Goal: Task Accomplishment & Management: Manage account settings

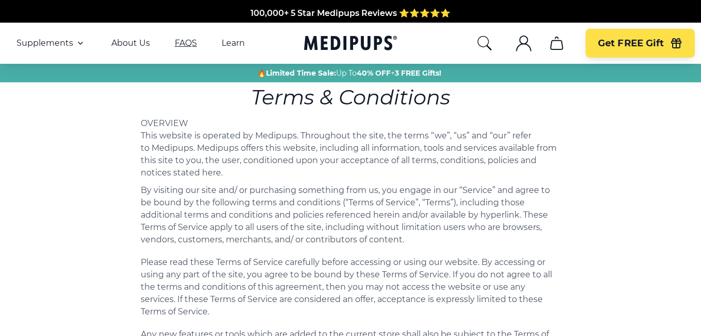
click at [180, 42] on link "FAQS" at bounding box center [186, 43] width 22 height 10
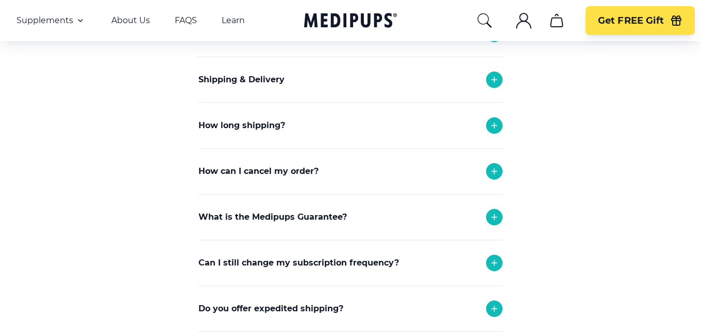
scroll to position [155, 0]
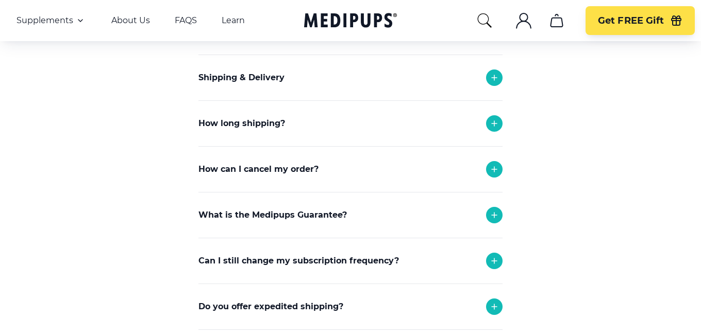
click at [261, 165] on p "How can I cancel my order?" at bounding box center [258, 169] width 120 height 12
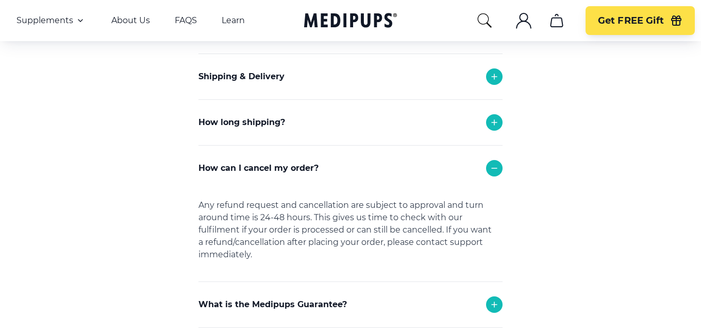
scroll to position [206, 0]
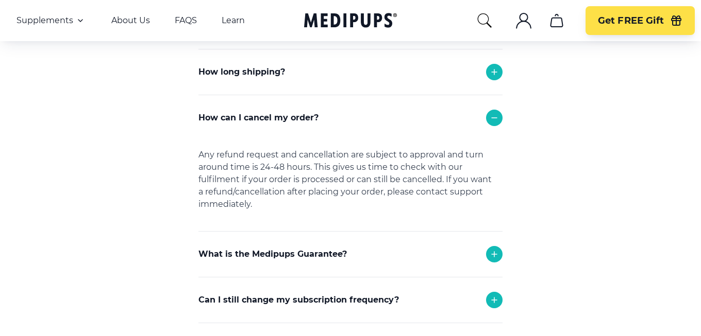
click at [293, 168] on div "Any refund request and cancellation are subject to approval and turn around tim…" at bounding box center [350, 186] width 304 height 91
click at [302, 112] on p "How can I cancel my order?" at bounding box center [258, 118] width 120 height 12
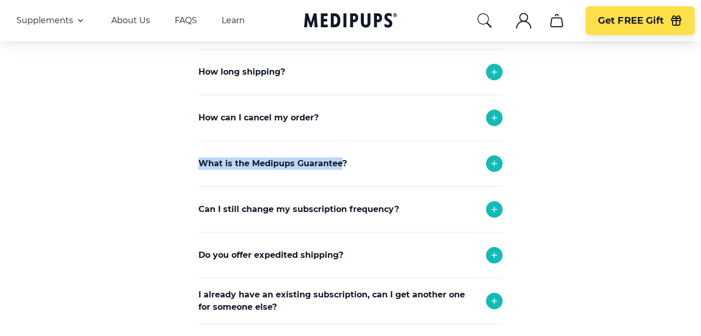
drag, startPoint x: 346, startPoint y: 125, endPoint x: 341, endPoint y: 162, distance: 37.4
click at [341, 162] on div "How can I return or exchange an item? Here at Medipups, all orders pass through…" at bounding box center [350, 141] width 304 height 367
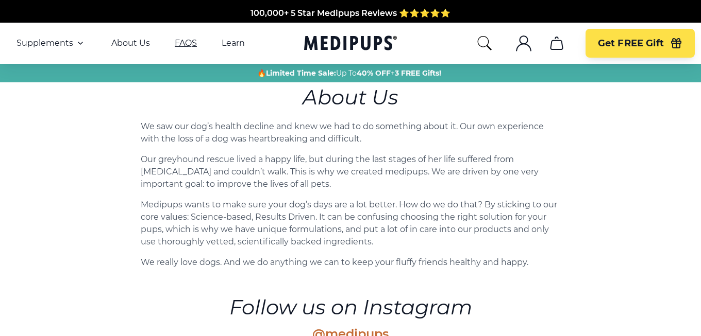
click at [176, 42] on link "FAQS" at bounding box center [186, 43] width 22 height 10
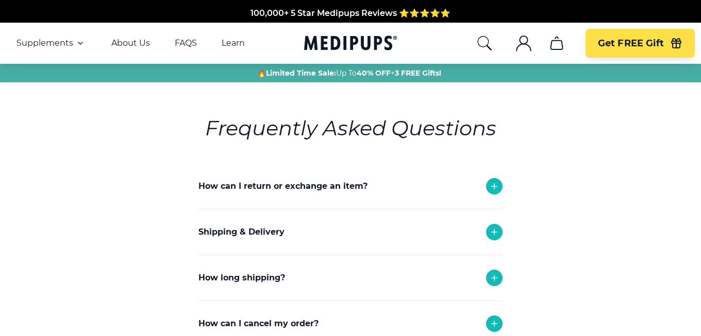
scroll to position [52, 0]
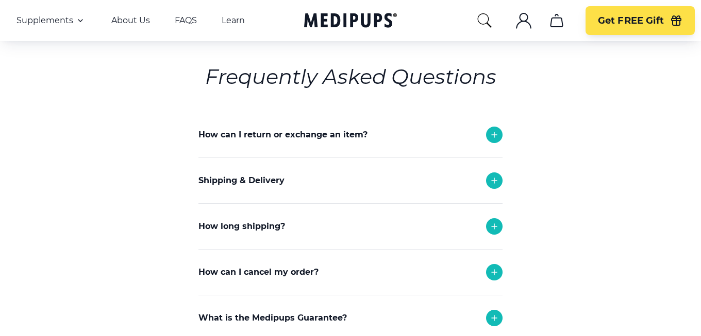
click at [307, 270] on p "How can I cancel my order?" at bounding box center [258, 272] width 120 height 12
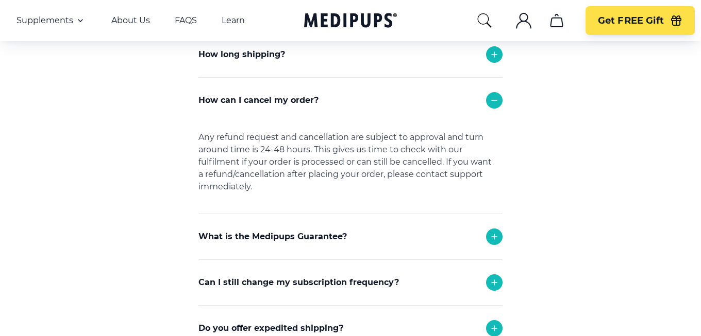
scroll to position [206, 0]
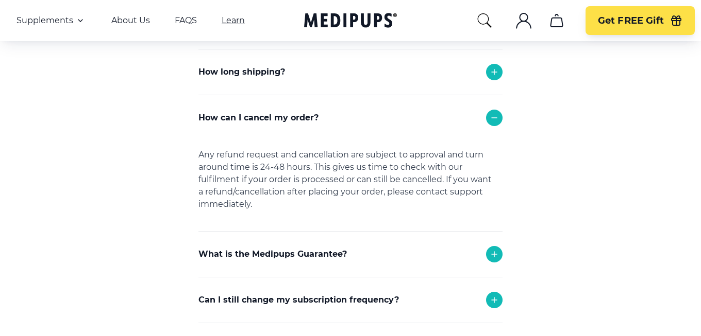
click at [223, 20] on link "Learn" at bounding box center [233, 20] width 23 height 10
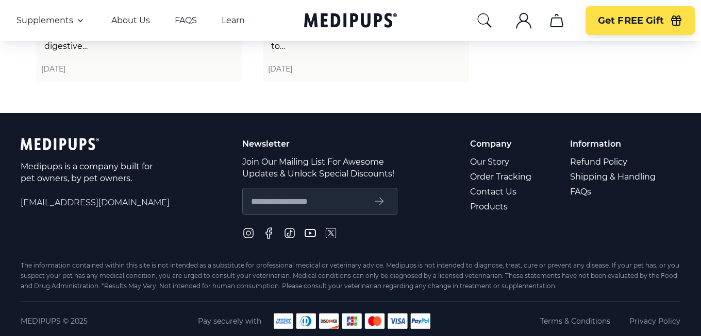
scroll to position [2488, 0]
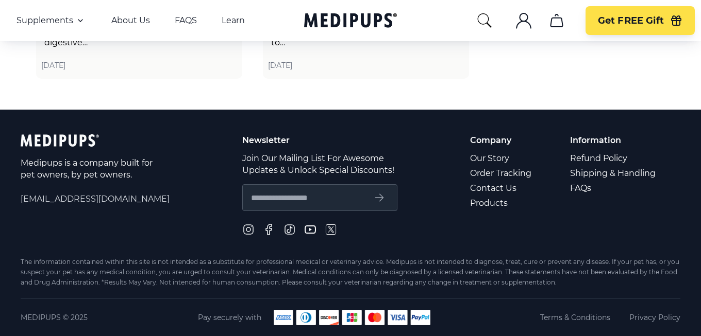
click at [376, 318] on img at bounding box center [352, 317] width 157 height 15
click at [325, 317] on img at bounding box center [352, 317] width 157 height 15
click at [606, 159] on link "Refund Policy" at bounding box center [613, 158] width 87 height 15
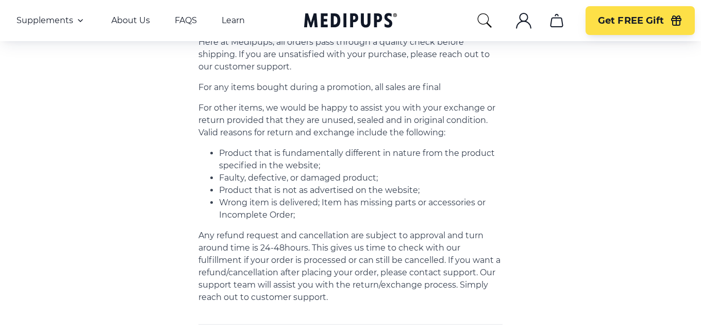
scroll to position [163, 0]
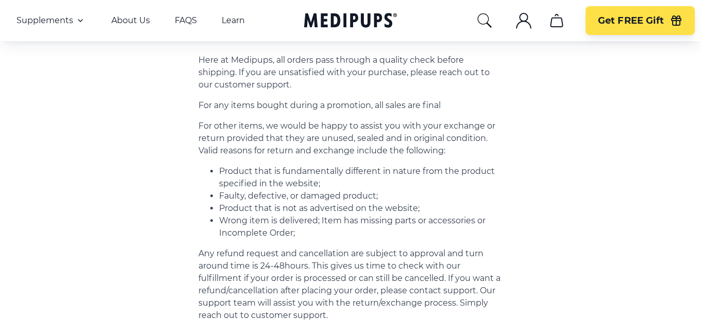
click at [513, 27] on button ".cls-1{fill:none;stroke:currentColor;stroke-miterlimit:10;stroke-width:1.5px;}" at bounding box center [523, 20] width 25 height 25
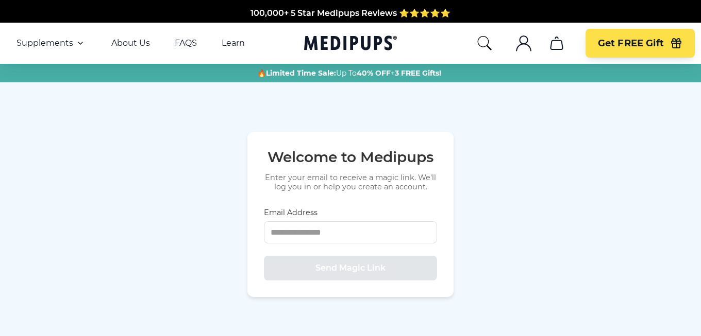
click at [523, 47] on icon ".cls-1{fill:none;stroke:currentColor;stroke-miterlimit:10;stroke-width:1.5px;}" at bounding box center [523, 43] width 16 height 16
click at [525, 41] on icon ".cls-1{fill:none;stroke:currentColor;stroke-miterlimit:10;stroke-width:1.5px;}" at bounding box center [523, 43] width 16 height 16
click at [518, 43] on icon ".cls-1{fill:none;stroke:currentColor;stroke-miterlimit:10;stroke-width:1.5px;}" at bounding box center [523, 43] width 16 height 16
click at [369, 233] on input "Email Address" at bounding box center [350, 233] width 173 height 22
type input "**********"
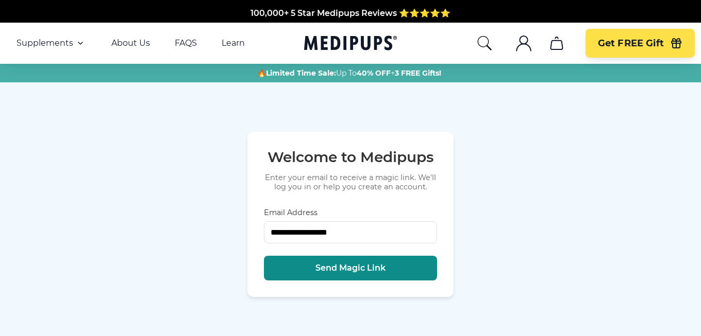
click at [371, 271] on span "Send Magic Link" at bounding box center [350, 268] width 70 height 10
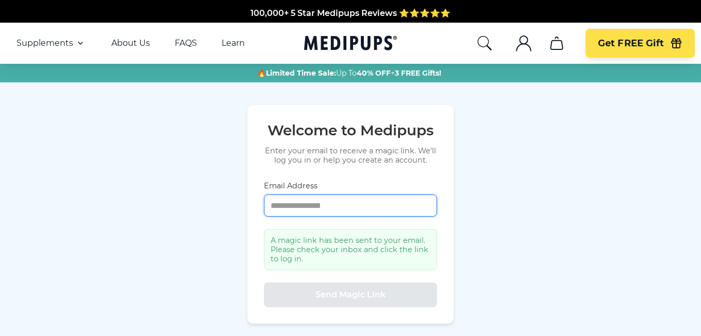
click at [377, 206] on input "Email Address" at bounding box center [350, 206] width 173 height 22
type input "**********"
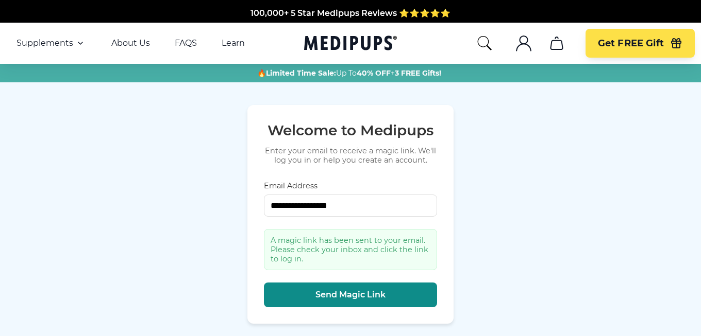
click at [359, 294] on span "Send Magic Link" at bounding box center [350, 295] width 70 height 10
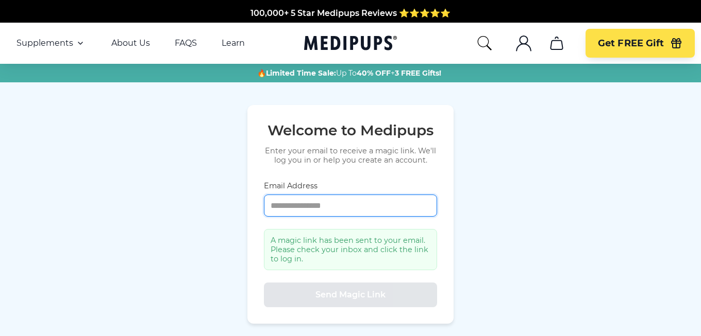
click at [359, 211] on input "Email Address" at bounding box center [350, 206] width 173 height 22
type input "**********"
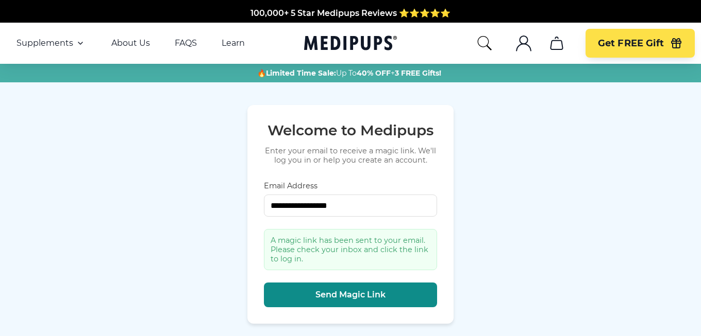
click at [364, 294] on span "Send Magic Link" at bounding box center [350, 295] width 70 height 10
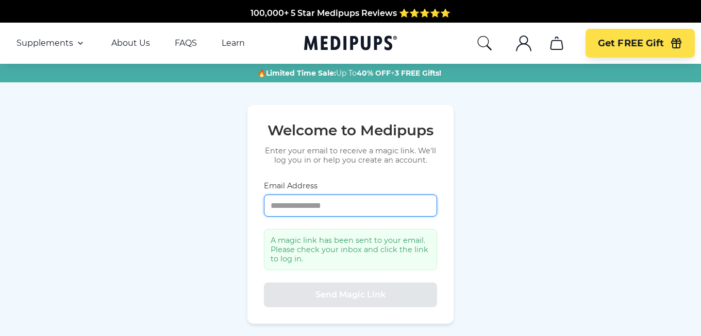
click at [346, 213] on input "Email Address" at bounding box center [350, 206] width 173 height 22
type input "**********"
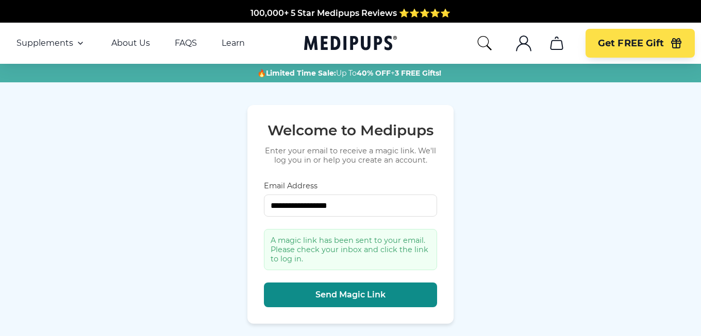
click at [375, 293] on span "Send Magic Link" at bounding box center [350, 295] width 70 height 10
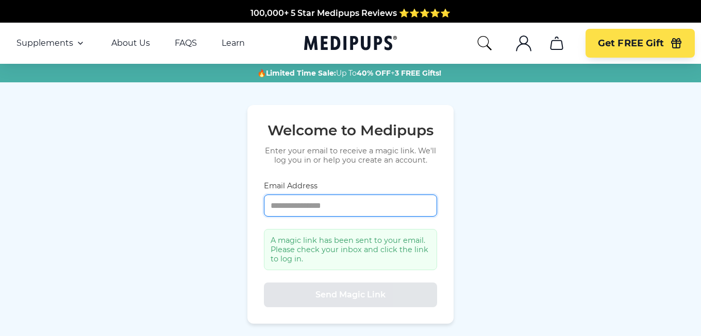
click at [358, 207] on input "Email Address" at bounding box center [350, 206] width 173 height 22
type input "**********"
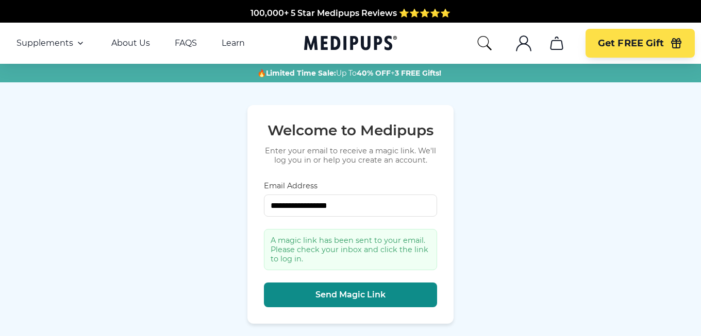
click at [332, 293] on span "Send Magic Link" at bounding box center [350, 295] width 70 height 10
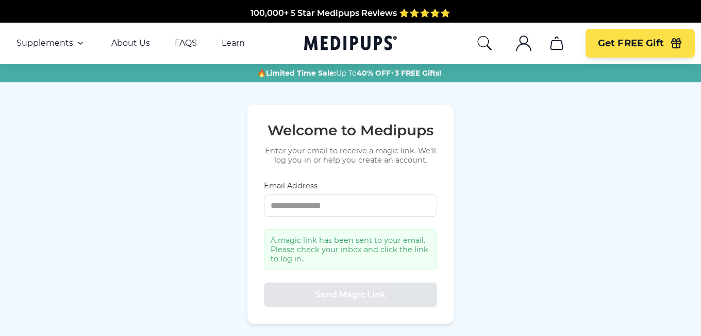
click at [328, 273] on form "Email Address A magic link has been sent to your email. Please check your inbox…" at bounding box center [350, 244] width 173 height 126
click at [348, 201] on input "Email Address" at bounding box center [350, 206] width 173 height 22
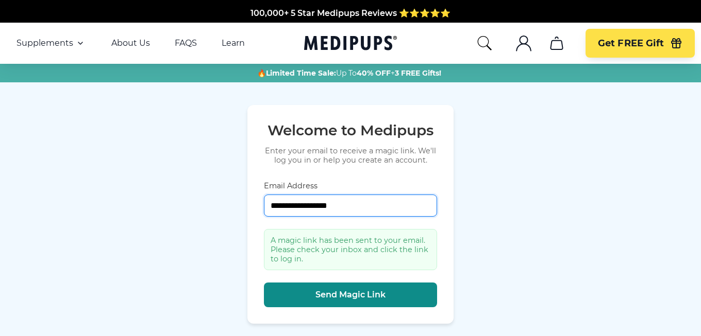
paste input "**********"
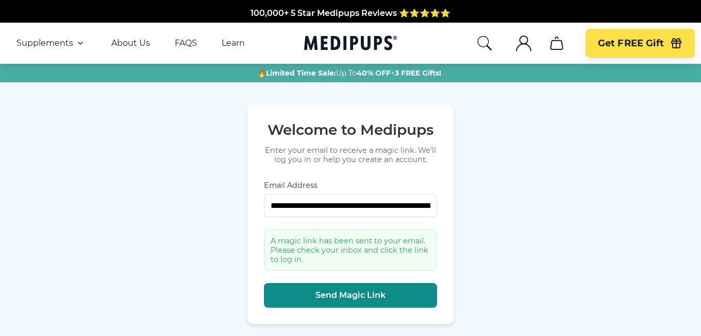
drag, startPoint x: 360, startPoint y: 293, endPoint x: 367, endPoint y: 293, distance: 7.2
click at [367, 293] on span "Send Magic Link" at bounding box center [350, 296] width 70 height 10
click at [358, 288] on button "Send Magic Link" at bounding box center [350, 295] width 173 height 25
click at [366, 305] on button "Send Magic Link" at bounding box center [350, 295] width 173 height 25
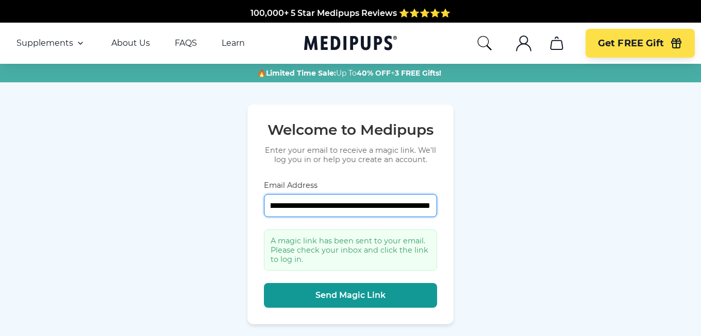
click at [409, 195] on input "**********" at bounding box center [350, 205] width 173 height 23
click at [409, 202] on input "**********" at bounding box center [350, 205] width 173 height 23
drag, startPoint x: 432, startPoint y: 208, endPoint x: 166, endPoint y: 179, distance: 268.0
click at [166, 179] on div "**********" at bounding box center [350, 214] width 701 height 264
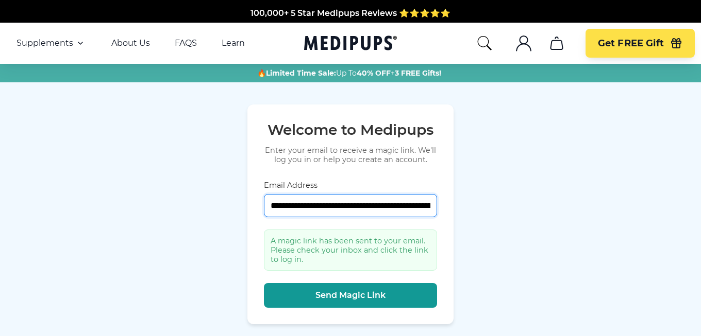
paste input "email"
click at [131, 183] on div "**********" at bounding box center [350, 214] width 701 height 264
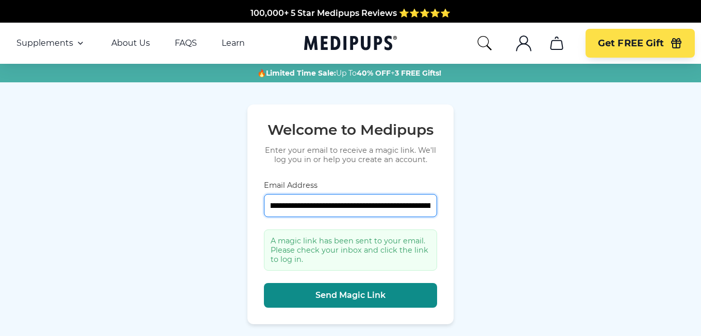
scroll to position [0, 61]
drag, startPoint x: 387, startPoint y: 206, endPoint x: 355, endPoint y: 296, distance: 95.7
click at [355, 296] on form "**********" at bounding box center [350, 244] width 173 height 127
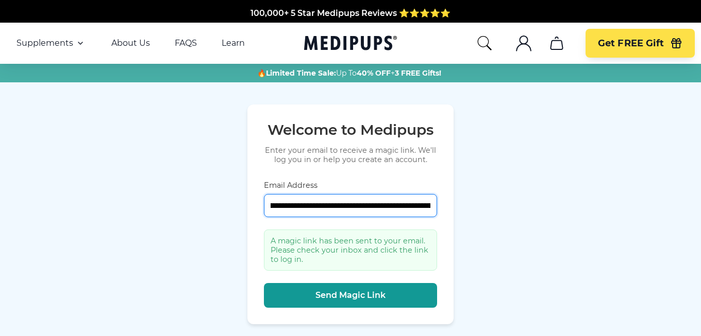
scroll to position [0, 0]
click at [417, 209] on input "**********" at bounding box center [350, 205] width 173 height 23
click at [431, 207] on input "**********" at bounding box center [350, 205] width 173 height 23
click at [340, 206] on input "**********" at bounding box center [350, 205] width 173 height 23
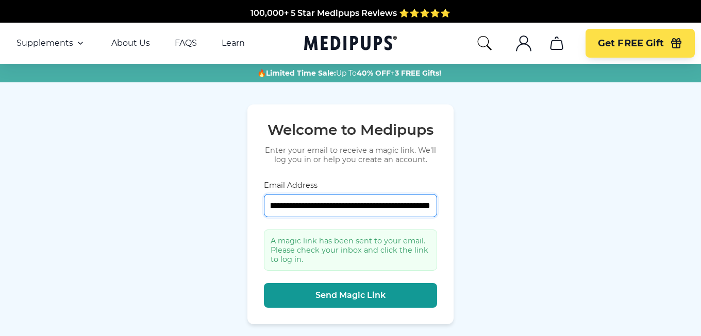
drag, startPoint x: 435, startPoint y: 202, endPoint x: 438, endPoint y: 218, distance: 16.3
click at [438, 218] on div "**********" at bounding box center [350, 215] width 206 height 220
type input "**********"
drag, startPoint x: 267, startPoint y: 207, endPoint x: 449, endPoint y: 213, distance: 181.5
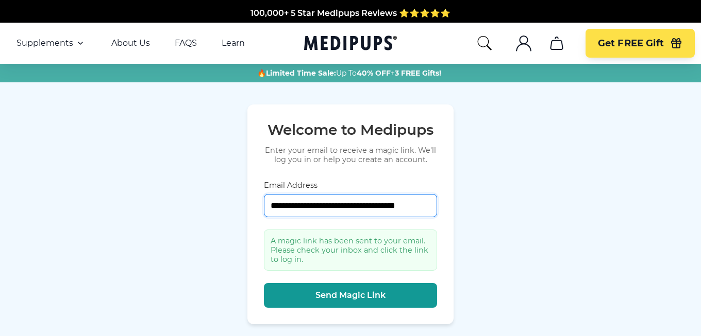
click at [436, 212] on input "**********" at bounding box center [350, 205] width 173 height 23
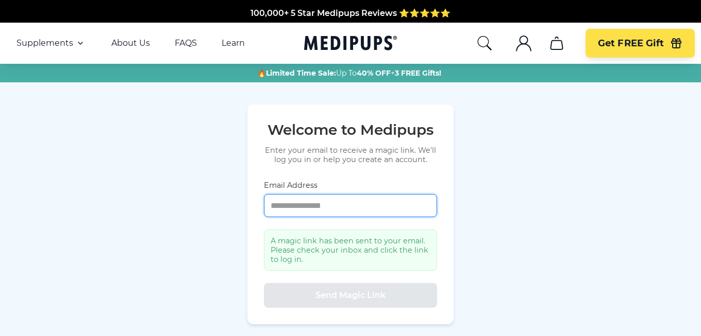
scroll to position [0, 0]
click at [336, 207] on input "Email Address" at bounding box center [350, 205] width 173 height 23
type input "**********"
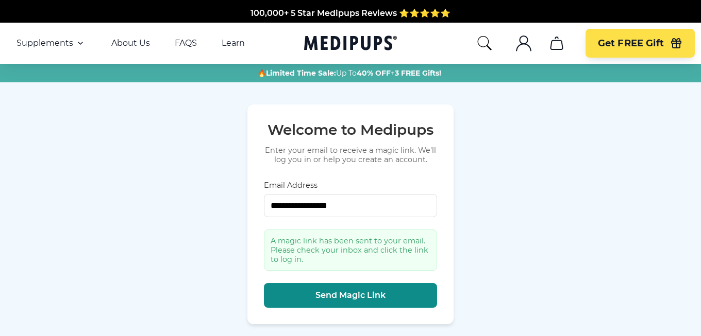
click at [326, 291] on span "Send Magic Link" at bounding box center [350, 296] width 70 height 10
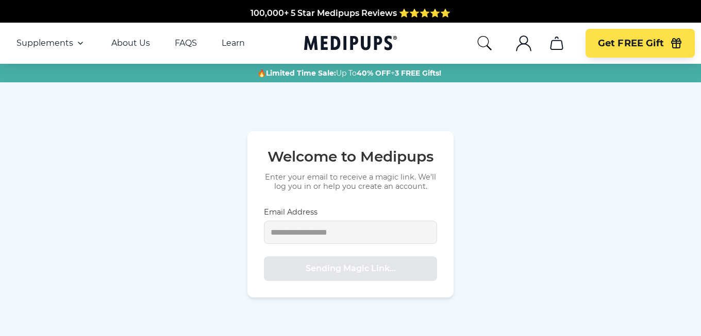
click at [350, 269] on form "**********" at bounding box center [350, 245] width 173 height 74
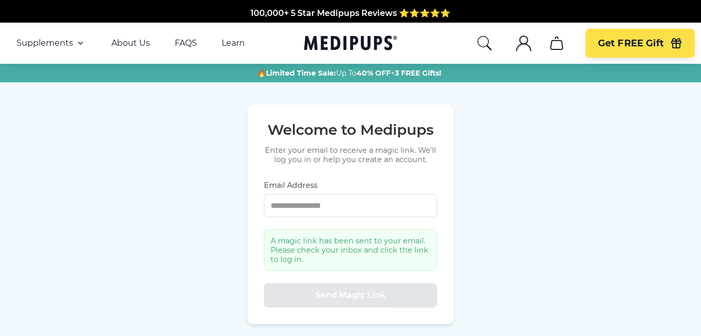
click at [342, 288] on form "Email Address A magic link has been sent to your email. Please check your inbox…" at bounding box center [350, 244] width 173 height 127
click at [340, 204] on input "Email Address" at bounding box center [350, 205] width 173 height 23
type input "**********"
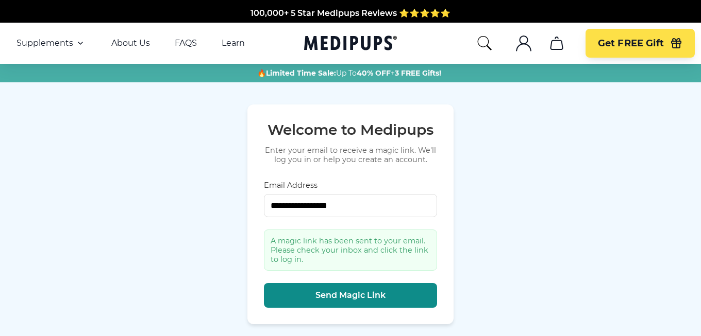
click at [362, 292] on span "Send Magic Link" at bounding box center [350, 296] width 70 height 10
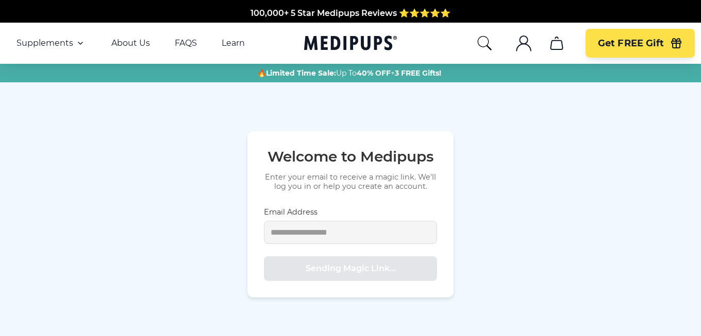
click at [362, 278] on form "**********" at bounding box center [350, 245] width 173 height 74
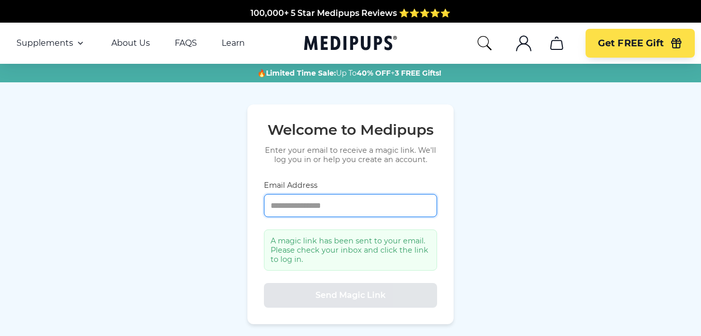
click at [365, 210] on input "Email Address" at bounding box center [350, 205] width 173 height 23
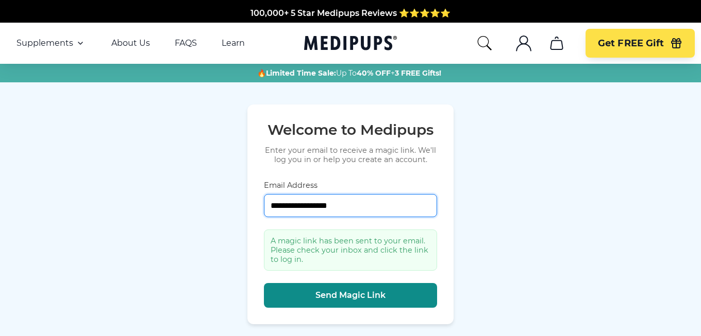
paste input "**********"
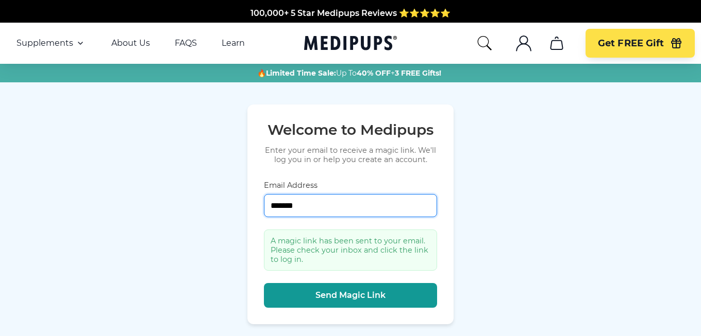
type input "******"
drag, startPoint x: 329, startPoint y: 202, endPoint x: 235, endPoint y: 199, distance: 93.3
click at [235, 199] on div "Welcome to Medipups Enter your email to receive a magic link. We'll log you in …" at bounding box center [350, 214] width 701 height 264
type input "**********"
click at [393, 257] on div "A magic link has been sent to your email. Please check your inbox and click the…" at bounding box center [350, 250] width 173 height 41
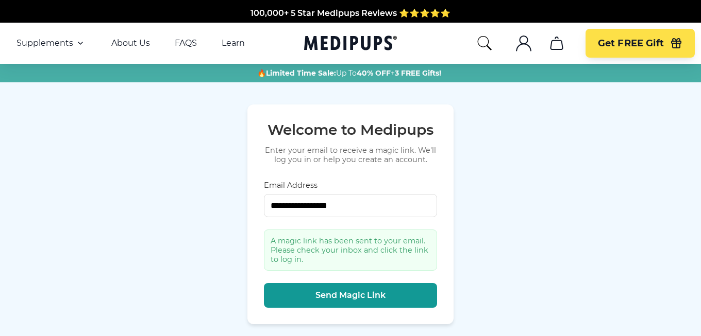
click at [351, 253] on div "A magic link has been sent to your email. Please check your inbox and click the…" at bounding box center [350, 250] width 173 height 41
drag, startPoint x: 351, startPoint y: 253, endPoint x: 573, endPoint y: 287, distance: 224.7
click at [573, 287] on div "**********" at bounding box center [350, 214] width 701 height 264
click at [395, 247] on div "A magic link has been sent to your email. Please check your inbox and click the…" at bounding box center [350, 250] width 173 height 41
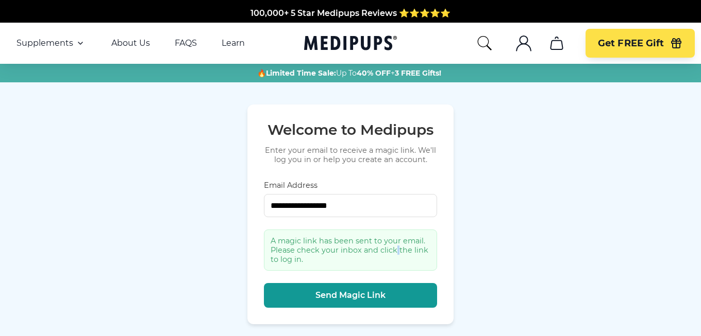
click at [395, 247] on div "A magic link has been sent to your email. Please check your inbox and click the…" at bounding box center [350, 250] width 173 height 41
click at [404, 244] on div "A magic link has been sent to your email. Please check your inbox and click the…" at bounding box center [350, 250] width 173 height 41
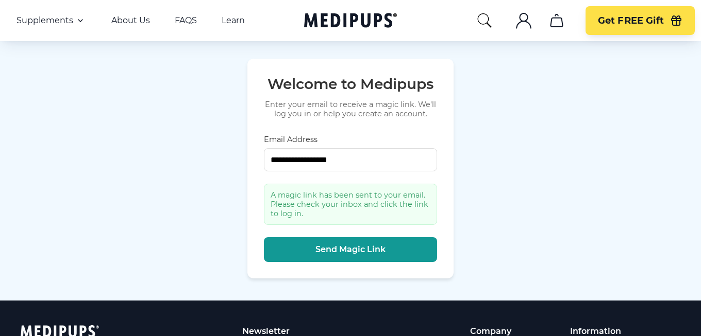
scroll to position [103, 0]
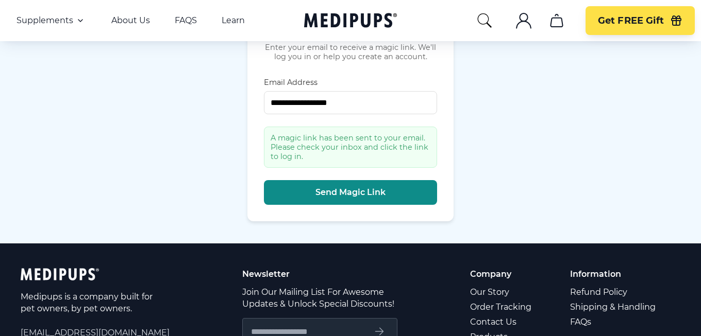
click at [361, 188] on span "Send Magic Link" at bounding box center [350, 193] width 70 height 10
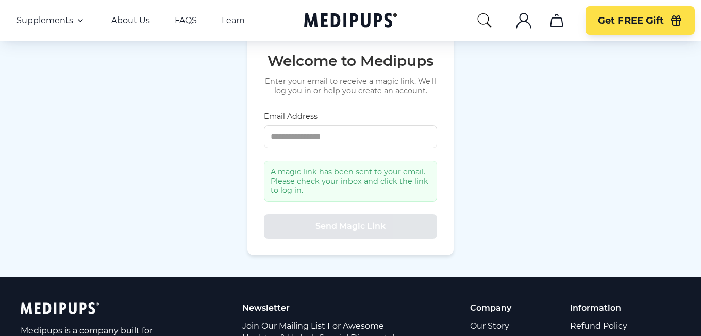
scroll to position [52, 0]
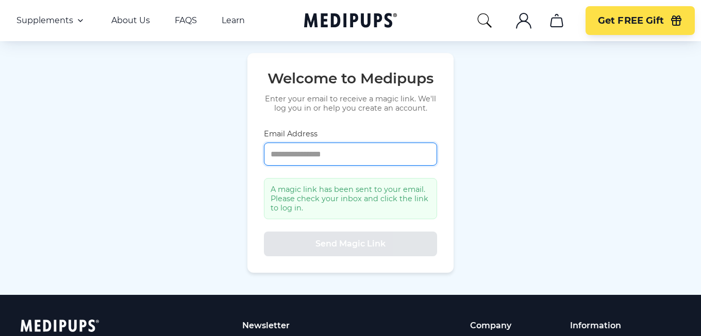
click at [345, 157] on input "Email Address" at bounding box center [350, 154] width 173 height 23
type input "**********"
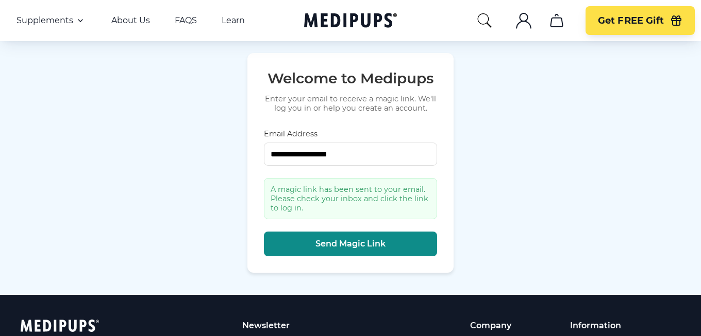
click at [347, 244] on span "Send Magic Link" at bounding box center [350, 244] width 70 height 10
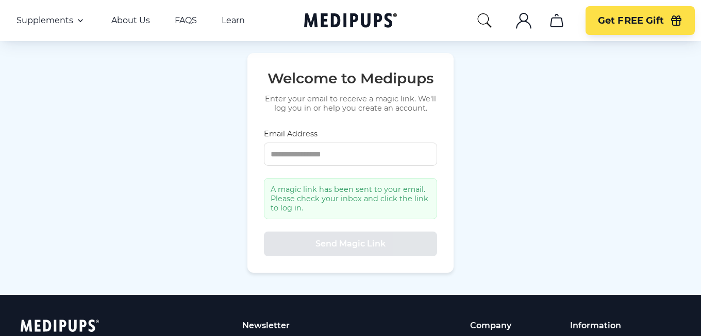
click at [307, 196] on div "A magic link has been sent to your email. Please check your inbox and click the…" at bounding box center [350, 198] width 173 height 41
click at [358, 253] on form "Email Address A magic link has been sent to your email. Please check your inbox…" at bounding box center [350, 192] width 173 height 127
click at [316, 155] on input "Email Address" at bounding box center [350, 154] width 173 height 23
type input "**********"
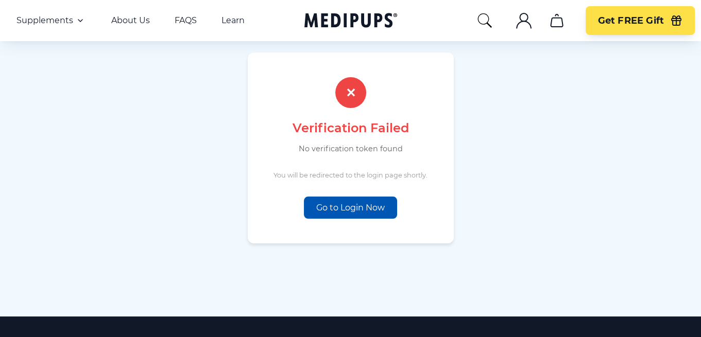
click at [330, 206] on link "Go to Login Now" at bounding box center [350, 208] width 93 height 22
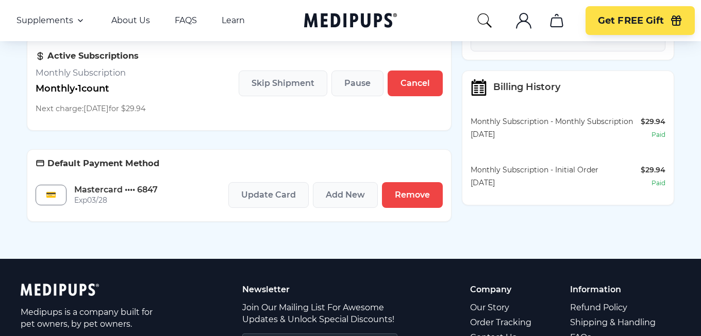
scroll to position [206, 0]
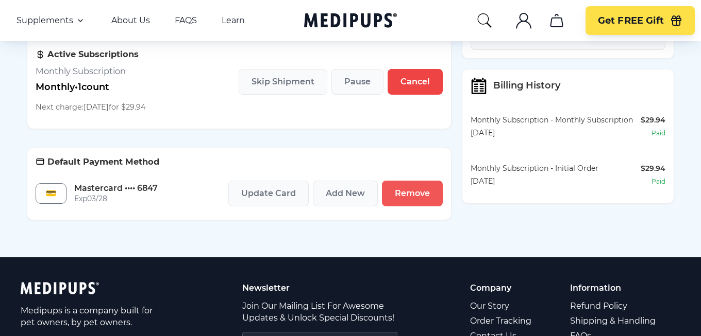
click at [402, 191] on span "Remove" at bounding box center [412, 194] width 35 height 10
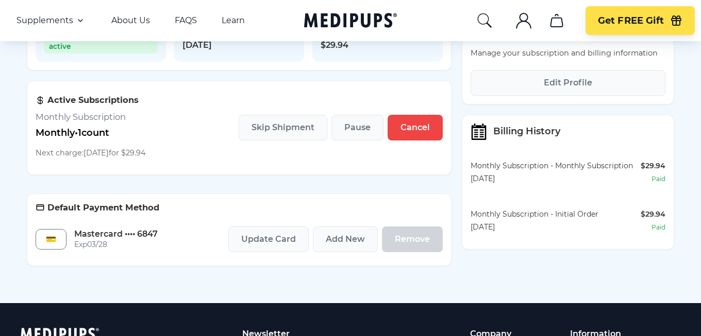
scroll to position [103, 0]
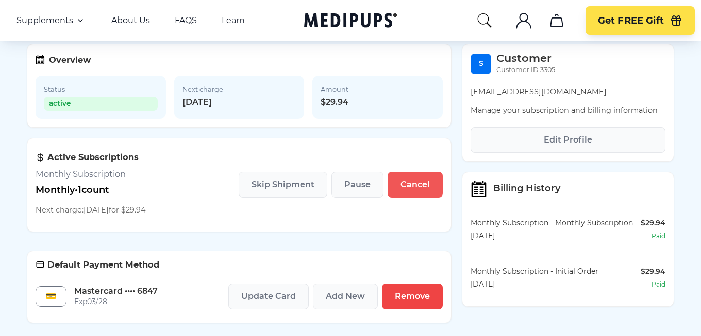
click at [407, 182] on button "Cancel" at bounding box center [414, 185] width 55 height 26
click at [87, 314] on div "💳 Mastercard •••• 6847 Exp 03 / 28" at bounding box center [97, 297] width 122 height 36
click at [415, 190] on span "Cancel" at bounding box center [414, 185] width 29 height 10
click at [408, 185] on span "Cancel" at bounding box center [414, 185] width 29 height 10
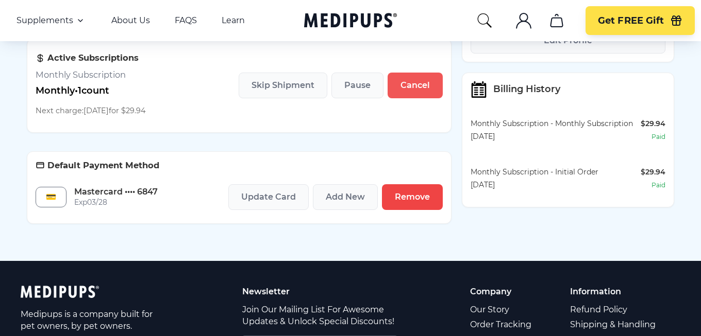
scroll to position [206, 0]
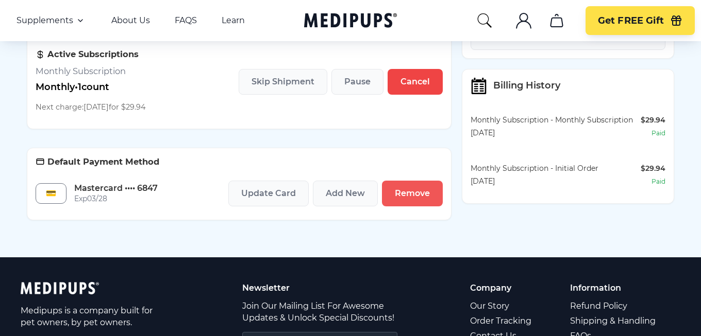
click at [417, 194] on span "Remove" at bounding box center [412, 194] width 35 height 10
click at [94, 190] on span "Mastercard •••• 6847" at bounding box center [115, 188] width 83 height 11
click at [54, 193] on div "💳" at bounding box center [51, 193] width 31 height 21
click at [265, 191] on button "Update Card" at bounding box center [268, 194] width 80 height 26
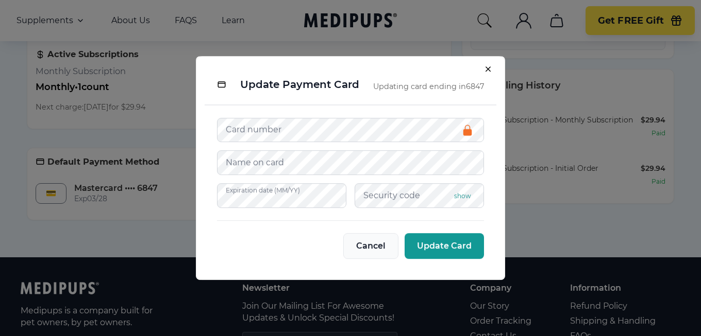
click at [365, 243] on span "Cancel" at bounding box center [370, 246] width 29 height 10
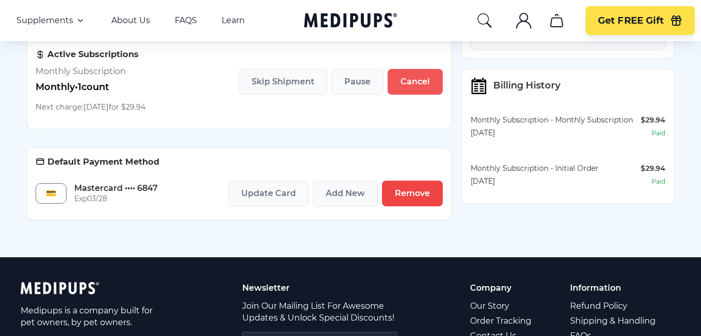
click at [400, 79] on button "Cancel" at bounding box center [414, 82] width 55 height 26
click at [410, 83] on span "Cancel" at bounding box center [414, 82] width 29 height 10
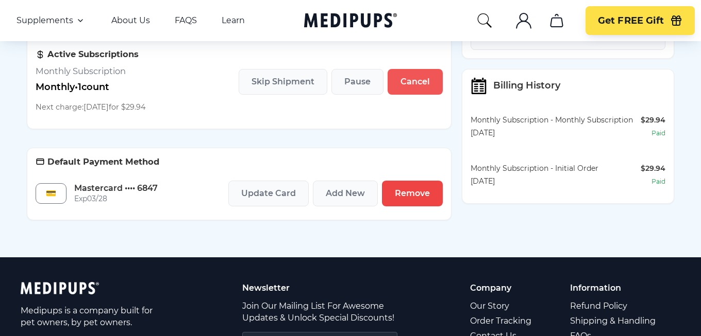
click at [410, 83] on span "Cancel" at bounding box center [414, 82] width 29 height 10
click at [411, 83] on span "Cancel" at bounding box center [414, 82] width 29 height 10
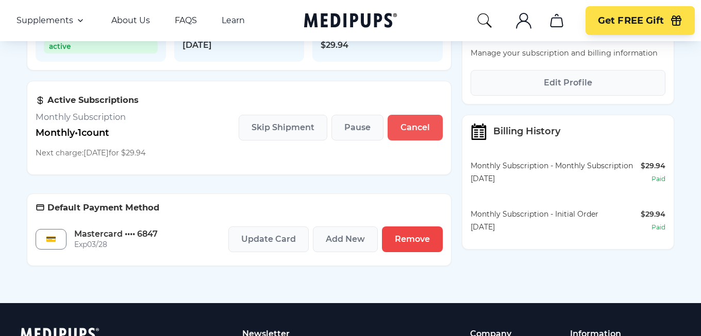
scroll to position [103, 0]
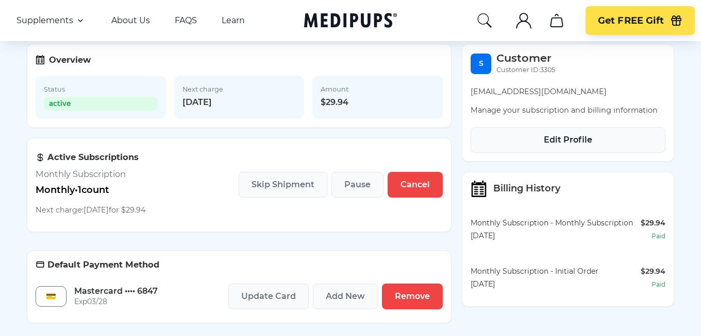
click at [553, 137] on button "Edit Profile" at bounding box center [567, 140] width 195 height 26
click at [418, 182] on span "Cancel" at bounding box center [414, 185] width 29 height 10
click at [284, 185] on span "Skip Shipment" at bounding box center [282, 185] width 63 height 10
click at [346, 182] on span "Pause" at bounding box center [357, 185] width 26 height 10
click at [347, 182] on span "Pause" at bounding box center [357, 185] width 26 height 10
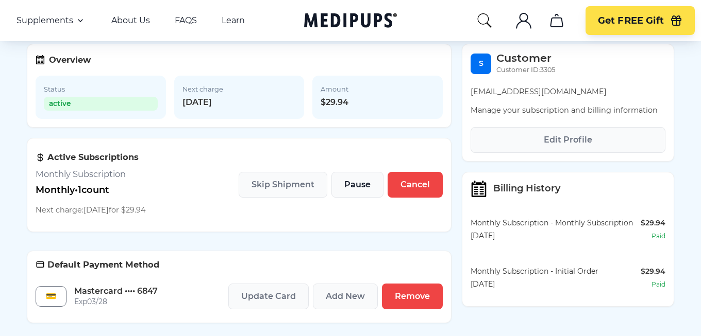
click at [347, 182] on span "Pause" at bounding box center [357, 185] width 26 height 10
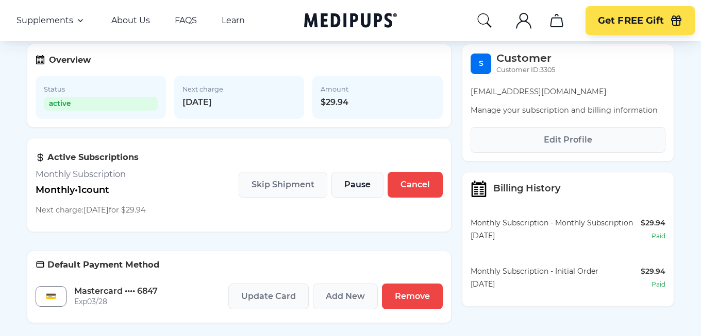
click at [347, 182] on span "Pause" at bounding box center [357, 185] width 26 height 10
click at [73, 93] on span "Status" at bounding box center [101, 89] width 114 height 11
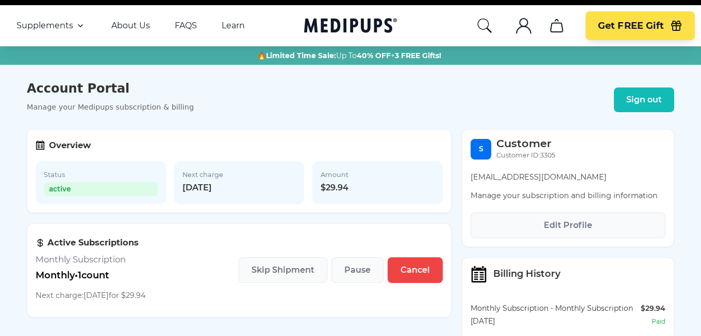
scroll to position [0, 0]
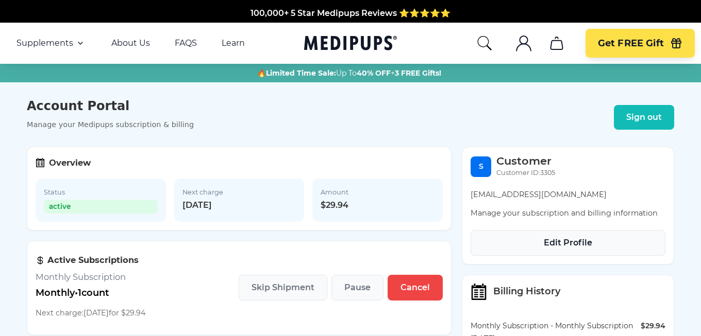
click at [564, 243] on span "Edit Profile" at bounding box center [568, 243] width 48 height 10
click at [560, 241] on span "Edit Profile" at bounding box center [568, 243] width 48 height 10
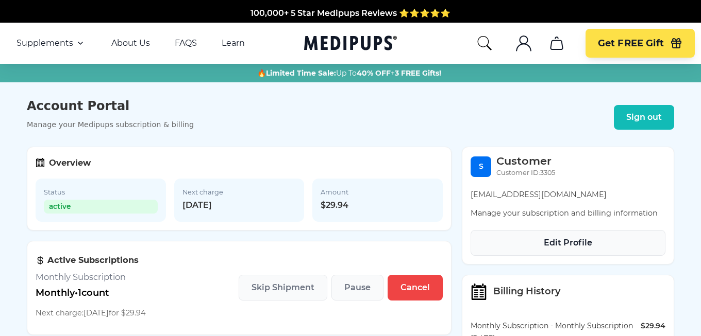
click at [560, 241] on span "Edit Profile" at bounding box center [568, 243] width 48 height 10
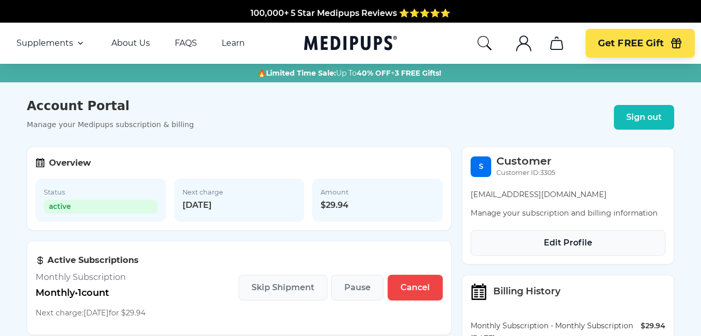
click at [560, 241] on span "Edit Profile" at bounding box center [568, 243] width 48 height 10
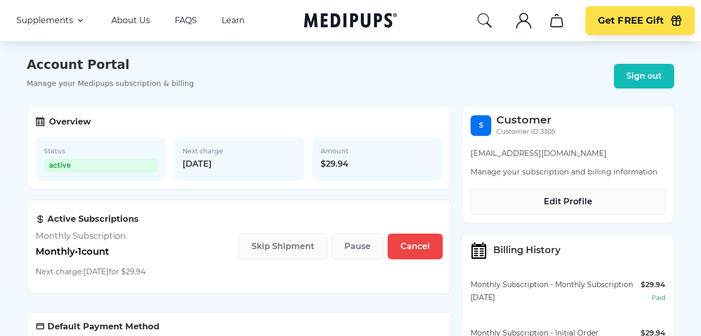
scroll to position [103, 0]
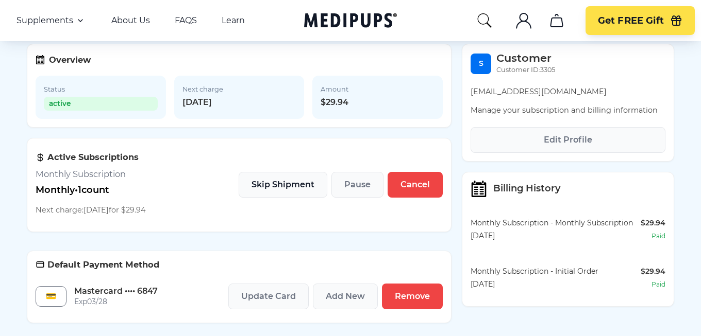
click at [298, 186] on span "Skip Shipment" at bounding box center [282, 185] width 63 height 10
click at [555, 140] on span "Edit Profile" at bounding box center [568, 140] width 48 height 10
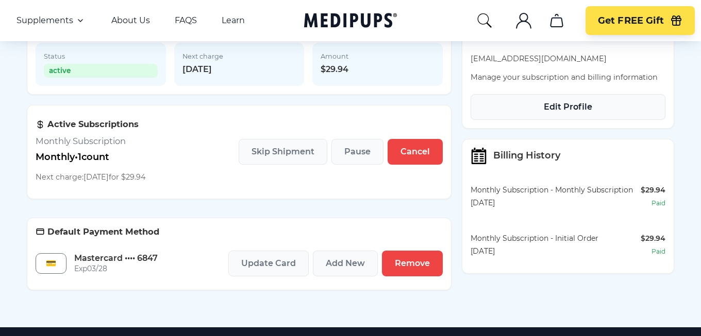
scroll to position [155, 0]
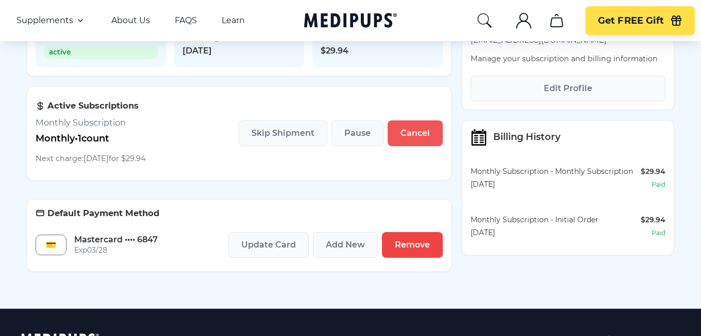
click at [404, 131] on span "Cancel" at bounding box center [414, 133] width 29 height 10
click at [556, 87] on span "Edit Profile" at bounding box center [568, 88] width 48 height 10
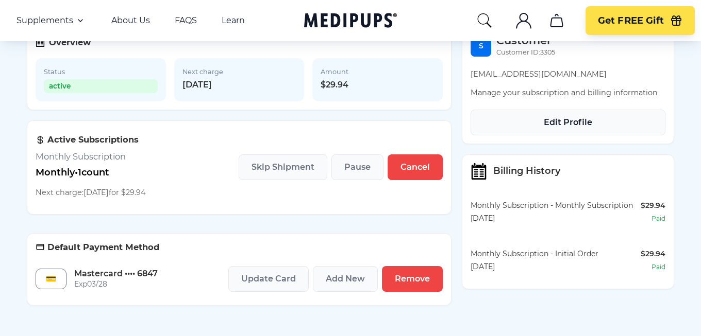
scroll to position [103, 0]
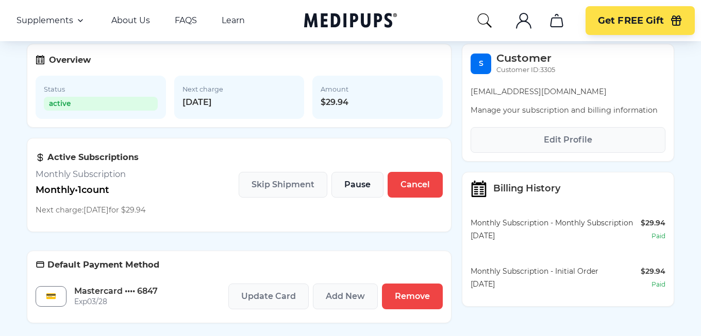
click at [357, 184] on span "Pause" at bounding box center [357, 185] width 26 height 10
click at [291, 190] on span "Skip Shipment" at bounding box center [282, 185] width 63 height 10
click at [341, 185] on button "Pause" at bounding box center [357, 185] width 52 height 26
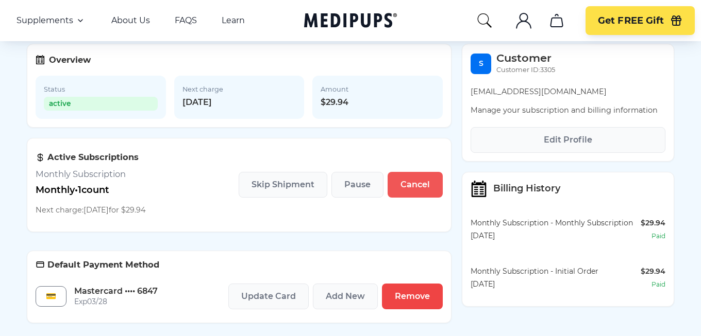
click at [395, 185] on button "Cancel" at bounding box center [414, 185] width 55 height 26
click at [356, 185] on span "Pause" at bounding box center [357, 185] width 26 height 10
click at [309, 185] on span "Skip Shipment" at bounding box center [282, 185] width 63 height 10
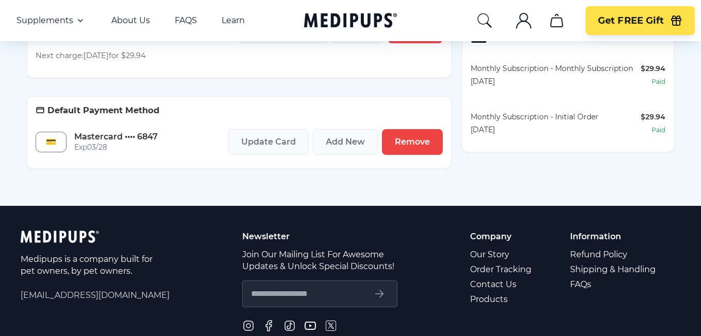
scroll to position [52, 0]
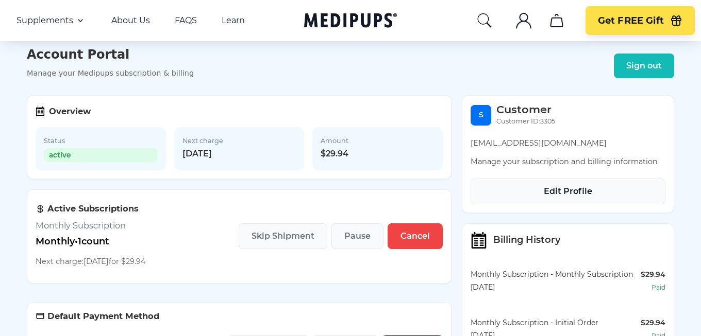
click at [549, 190] on span "Edit Profile" at bounding box center [568, 192] width 48 height 10
click at [346, 85] on header "Account Portal Manage your Medipups subscription & billing Sign out" at bounding box center [350, 66] width 647 height 38
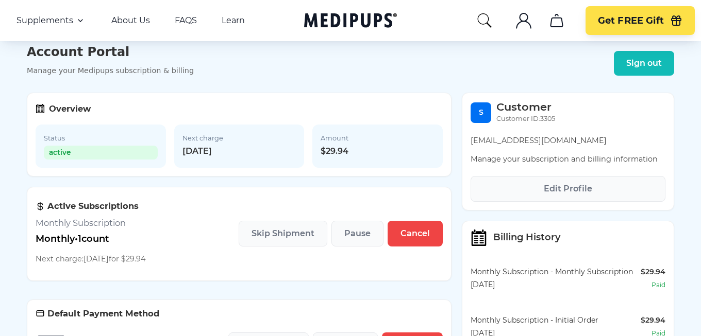
scroll to position [52, 0]
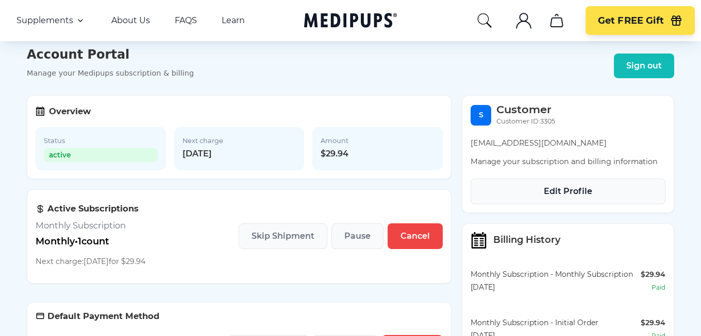
click at [556, 192] on span "Edit Profile" at bounding box center [568, 192] width 48 height 10
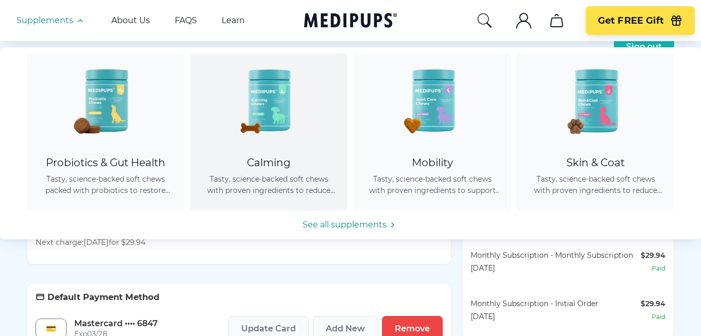
scroll to position [103, 0]
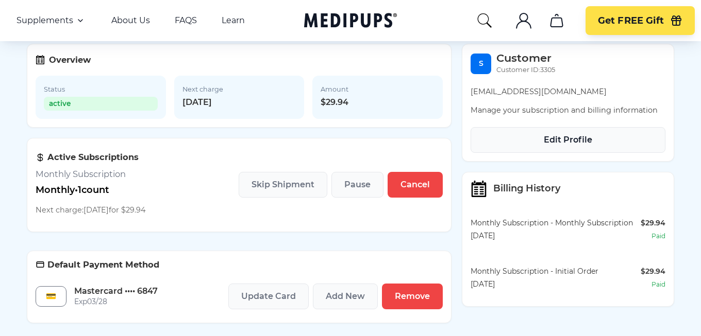
click at [556, 144] on span "Edit Profile" at bounding box center [568, 140] width 48 height 10
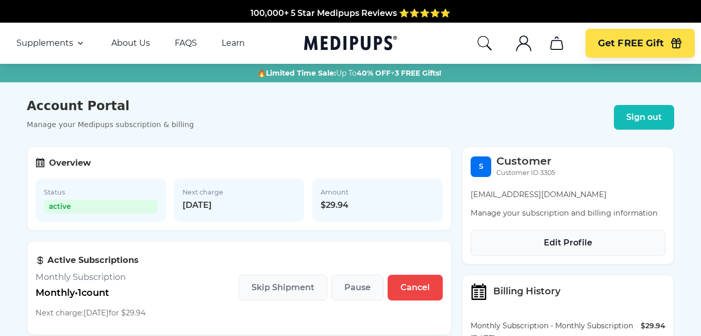
scroll to position [52, 0]
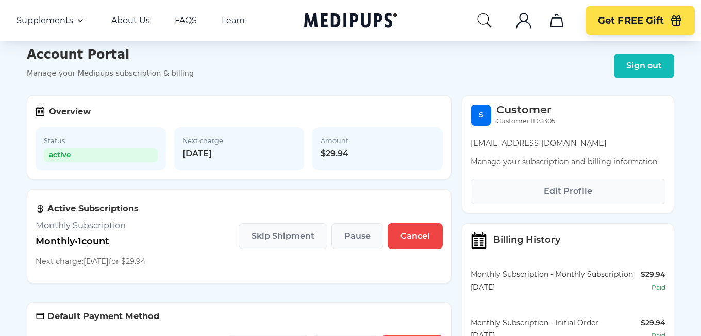
click at [123, 155] on span "active" at bounding box center [101, 155] width 114 height 14
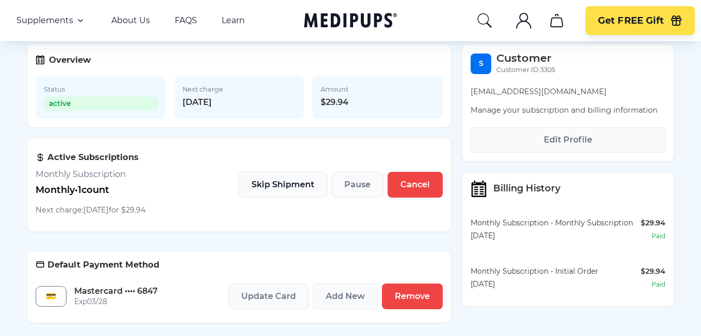
click at [300, 188] on span "Skip Shipment" at bounding box center [282, 185] width 63 height 10
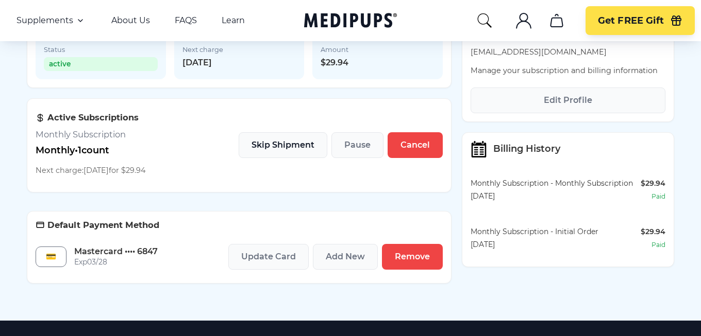
scroll to position [206, 0]
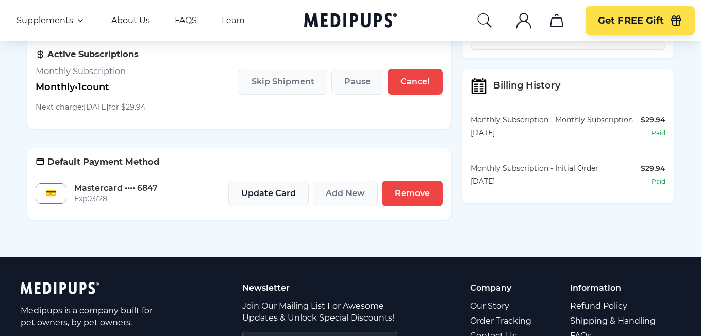
click at [277, 198] on span "Update Card" at bounding box center [268, 194] width 55 height 10
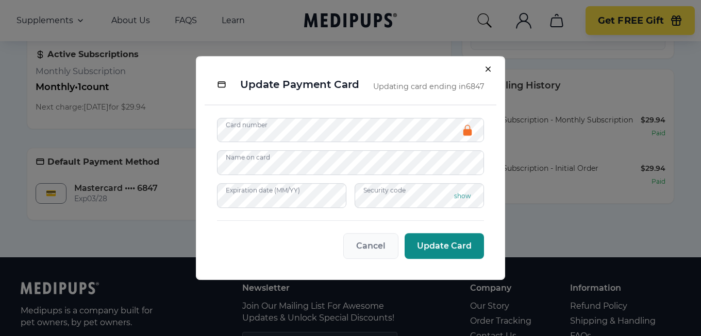
click at [434, 245] on span "Update Card" at bounding box center [444, 246] width 55 height 10
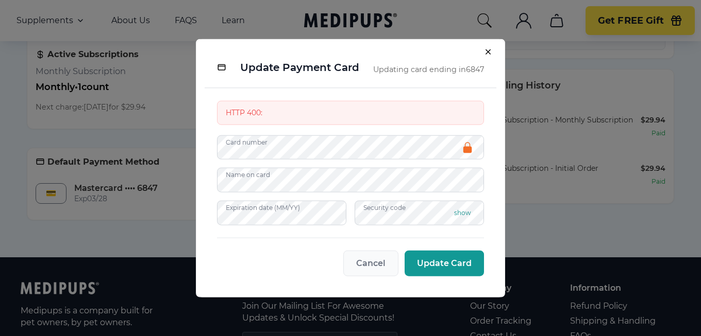
drag, startPoint x: 300, startPoint y: 112, endPoint x: 182, endPoint y: 92, distance: 120.1
click at [182, 92] on div "Overview Status active Next charge [DATE] Amount $29.94 Active Subscriptions Mo…" at bounding box center [239, 81] width 425 height 296
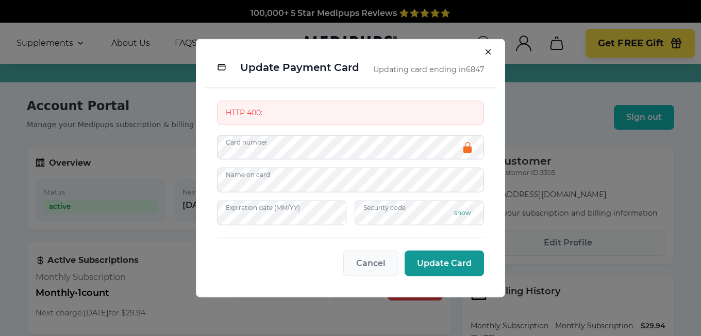
click at [331, 126] on form "HTTP 400: Card number Name on card Expiration date (MM/YY) Security code show C…" at bounding box center [350, 188] width 267 height 176
click at [331, 113] on div "HTTP 400:" at bounding box center [350, 112] width 267 height 24
drag, startPoint x: 315, startPoint y: 116, endPoint x: 207, endPoint y: 102, distance: 109.1
click at [207, 102] on div "HTTP 400: Card number Name on card Expiration date (MM/YY) Security code show C…" at bounding box center [351, 188] width 292 height 201
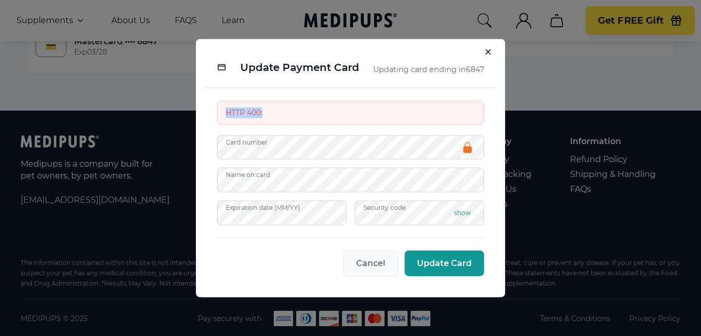
scroll to position [357, 0]
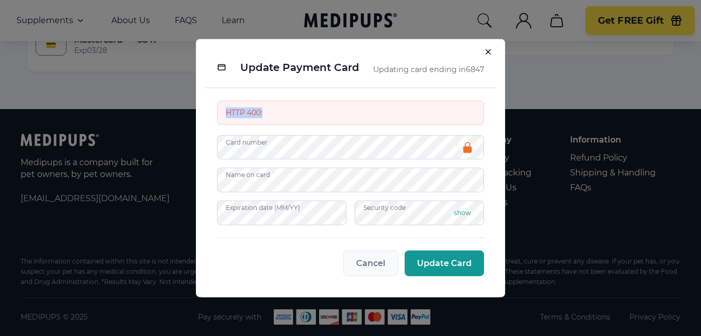
click at [488, 50] on icon "Close" at bounding box center [489, 53] width 9 height 9
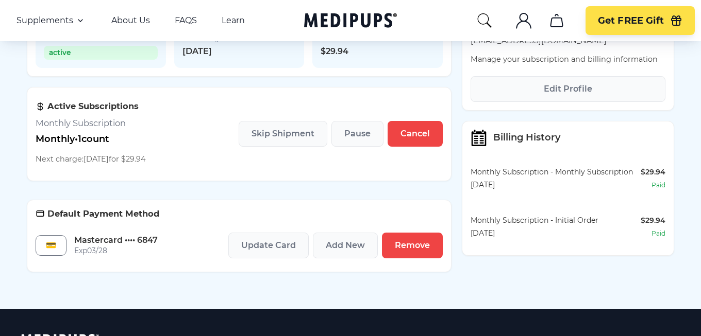
scroll to position [155, 0]
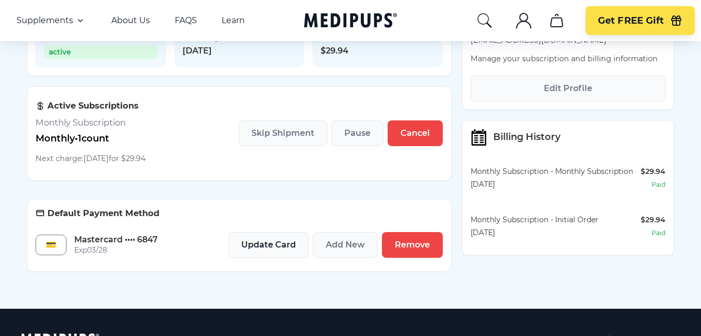
click at [269, 246] on span "Update Card" at bounding box center [268, 245] width 55 height 10
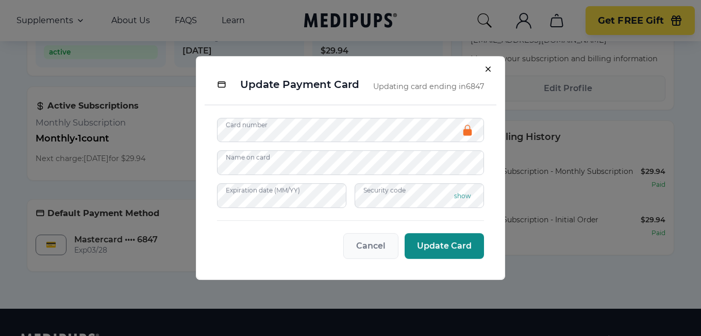
click at [443, 246] on span "Update Card" at bounding box center [444, 246] width 55 height 10
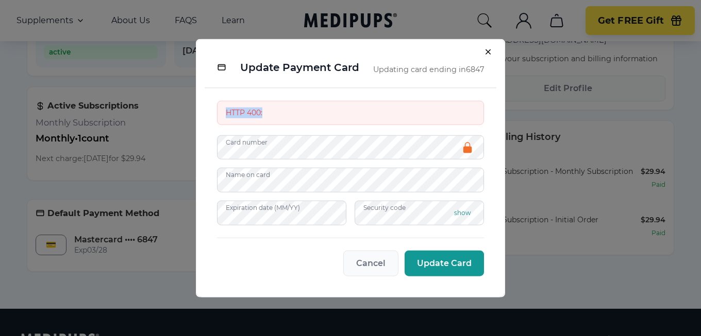
drag, startPoint x: 226, startPoint y: 112, endPoint x: 291, endPoint y: 116, distance: 65.1
click at [291, 116] on div "HTTP 400:" at bounding box center [350, 112] width 267 height 24
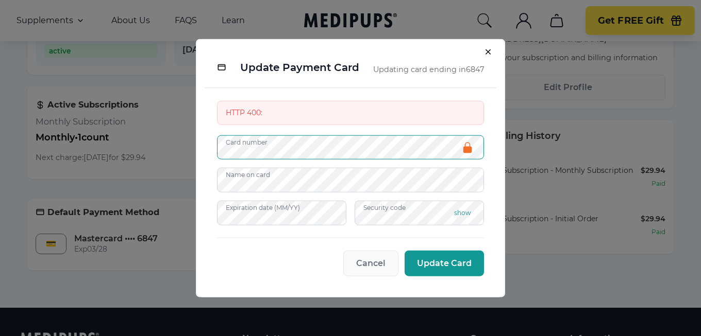
drag, startPoint x: 317, startPoint y: 132, endPoint x: 578, endPoint y: 136, distance: 261.3
click at [578, 136] on div at bounding box center [350, 168] width 701 height 336
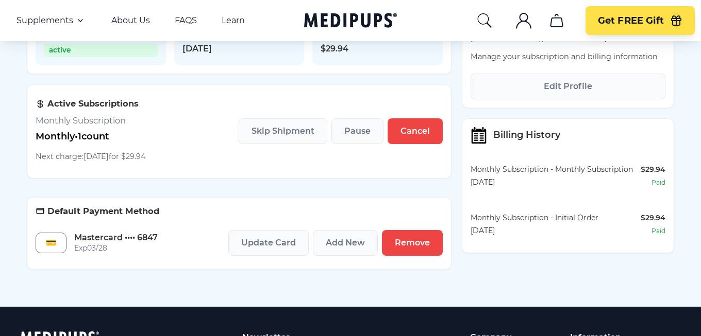
scroll to position [159, 0]
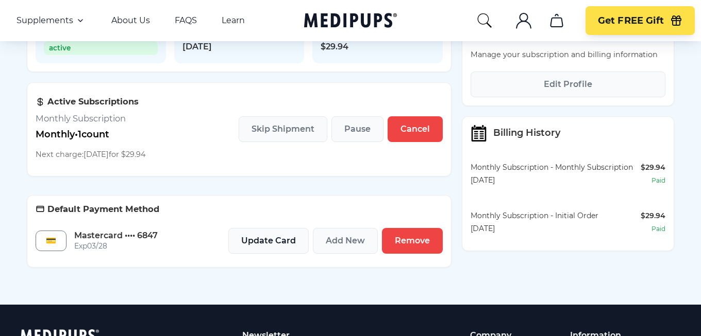
click at [282, 241] on span "Update Card" at bounding box center [268, 241] width 55 height 10
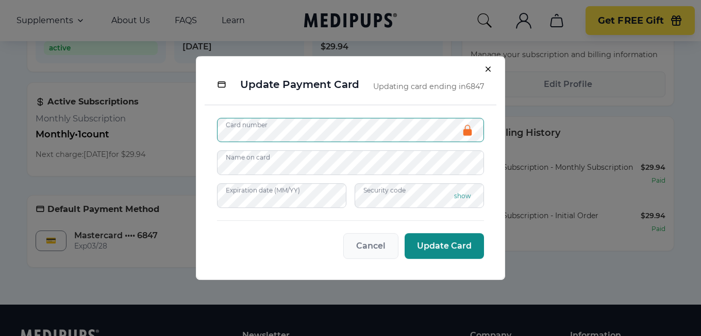
click at [431, 250] on span "Update Card" at bounding box center [444, 246] width 55 height 10
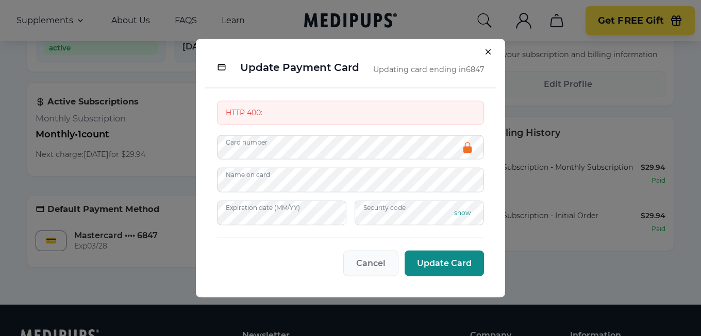
click at [443, 259] on span "Update Card" at bounding box center [444, 264] width 55 height 10
click at [374, 108] on div "HTTP 400:" at bounding box center [350, 112] width 267 height 24
click at [373, 269] on button "Cancel" at bounding box center [370, 264] width 55 height 26
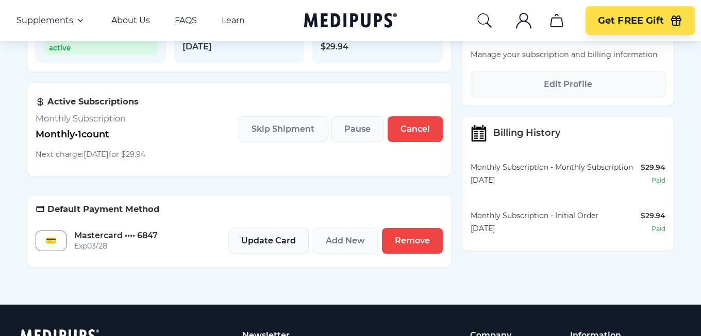
click at [267, 242] on span "Update Card" at bounding box center [268, 241] width 55 height 10
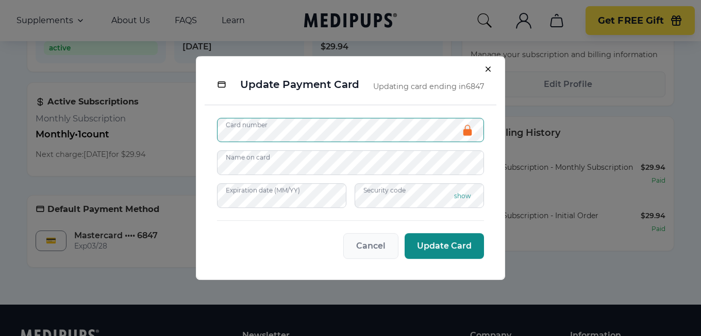
click at [447, 241] on span "Update Card" at bounding box center [444, 246] width 55 height 10
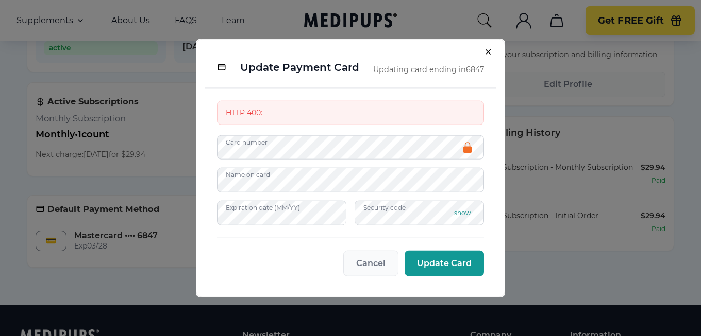
click at [417, 108] on div "HTTP 400:" at bounding box center [350, 112] width 267 height 24
click at [488, 53] on icon "Close" at bounding box center [488, 51] width 4 height 4
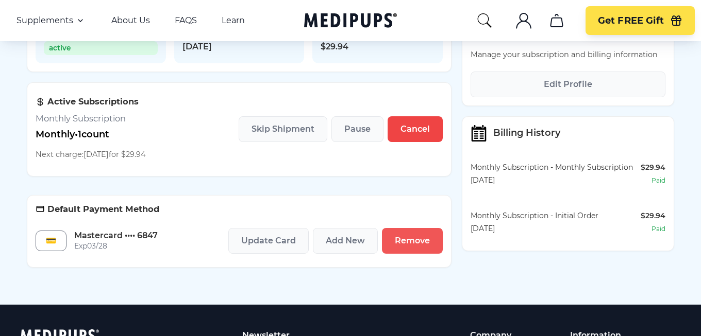
click at [420, 240] on span "Remove" at bounding box center [412, 241] width 35 height 10
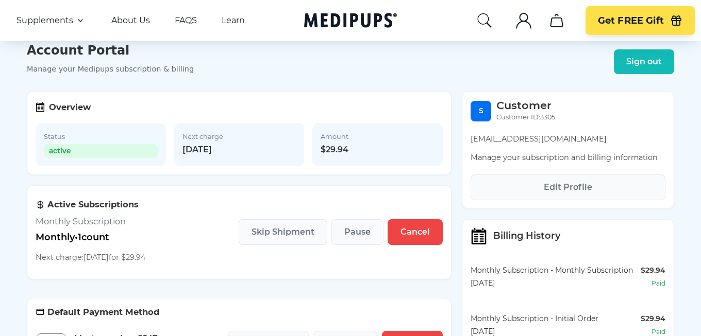
scroll to position [210, 0]
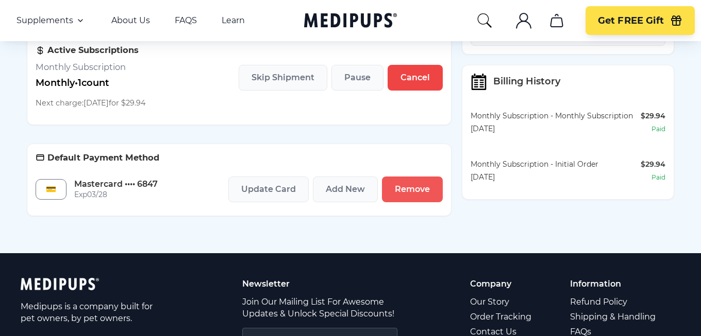
click at [402, 192] on span "Remove" at bounding box center [412, 189] width 35 height 10
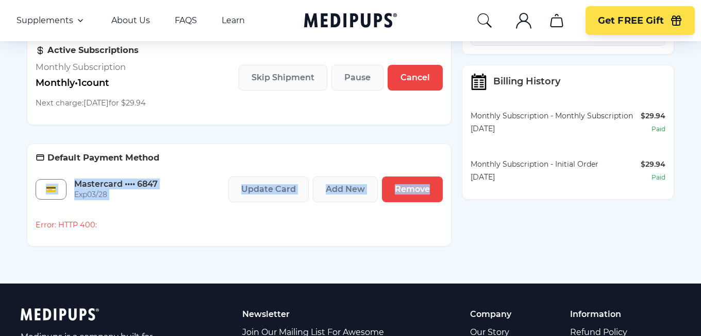
drag, startPoint x: 99, startPoint y: 226, endPoint x: 36, endPoint y: 228, distance: 63.9
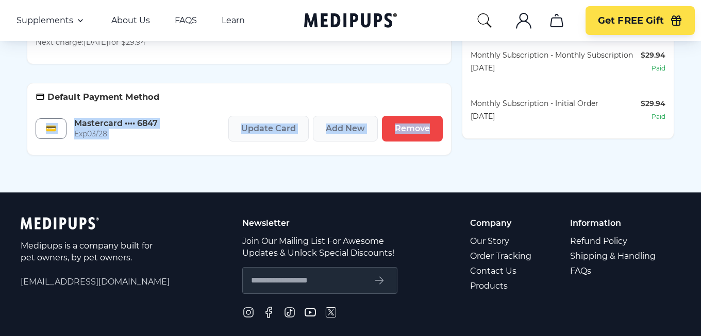
scroll to position [357, 0]
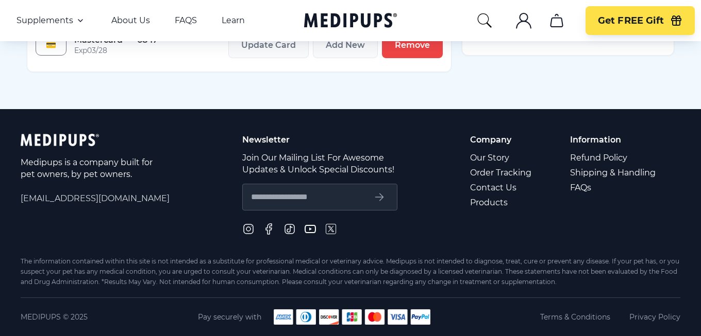
click at [489, 185] on link "Contact Us" at bounding box center [501, 187] width 63 height 15
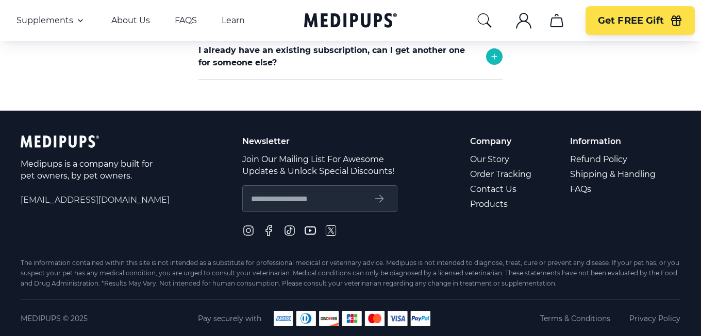
scroll to position [502, 0]
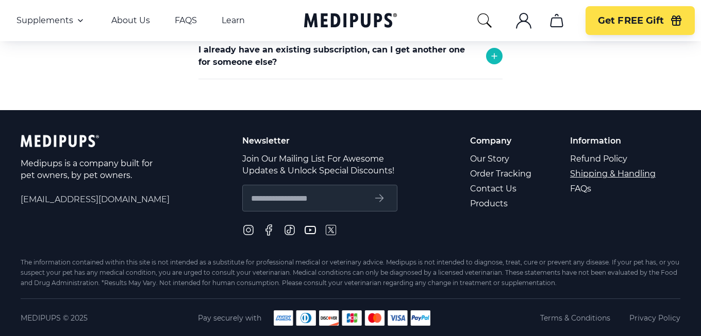
click at [590, 174] on link "Shipping & Handling" at bounding box center [613, 173] width 87 height 15
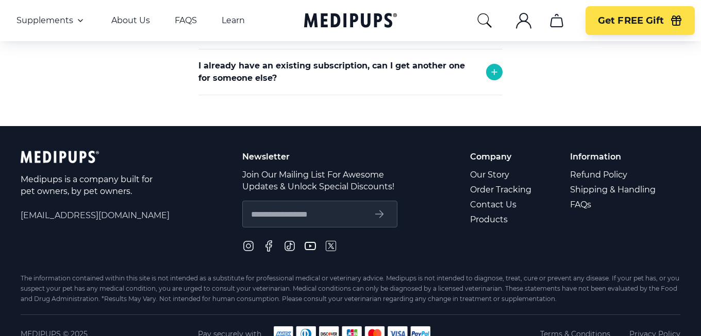
scroll to position [616, 0]
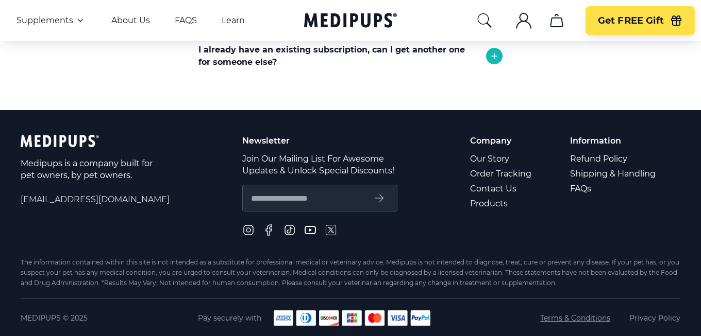
click at [584, 319] on link "Terms & Conditions" at bounding box center [575, 318] width 70 height 10
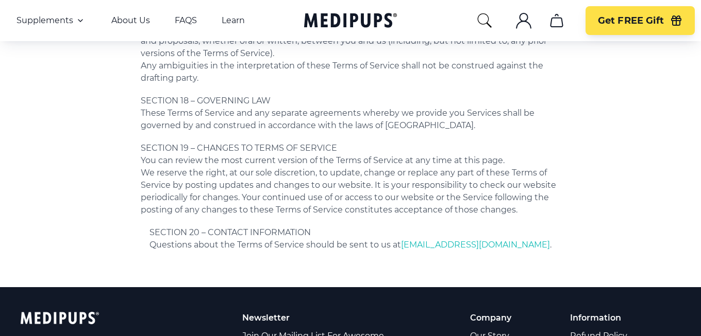
scroll to position [2937, 0]
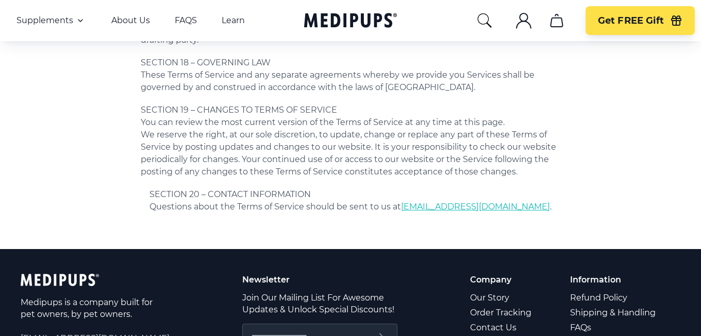
click at [442, 202] on link "[EMAIL_ADDRESS][DOMAIN_NAME]" at bounding box center [475, 207] width 149 height 10
click at [447, 202] on link "[EMAIL_ADDRESS][DOMAIN_NAME]" at bounding box center [475, 207] width 149 height 10
